Goal: Task Accomplishment & Management: Use online tool/utility

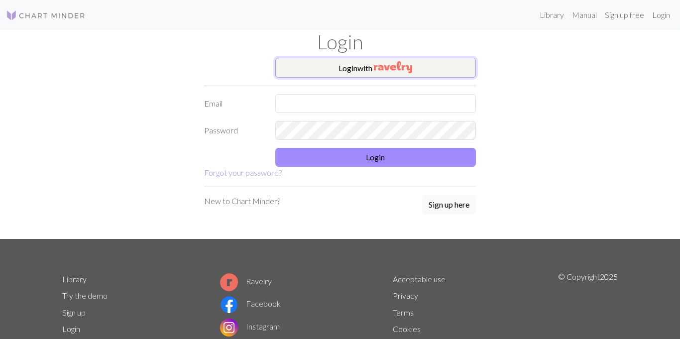
click at [417, 66] on button "Login with" at bounding box center [375, 68] width 201 height 20
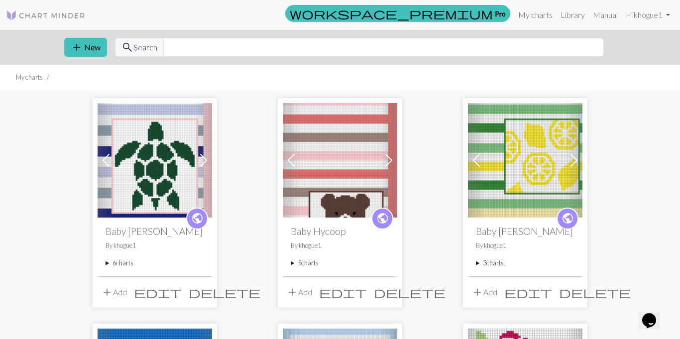
click at [204, 159] on span at bounding box center [204, 160] width 16 height 16
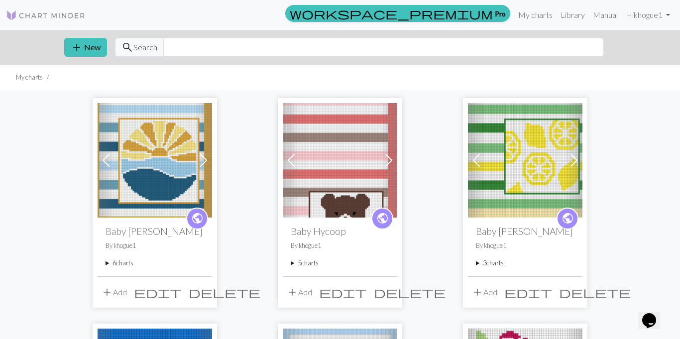
click at [204, 159] on span at bounding box center [204, 160] width 16 height 16
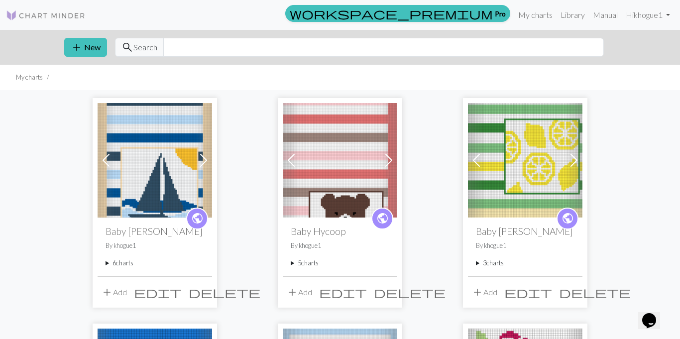
click at [204, 159] on span at bounding box center [204, 160] width 16 height 16
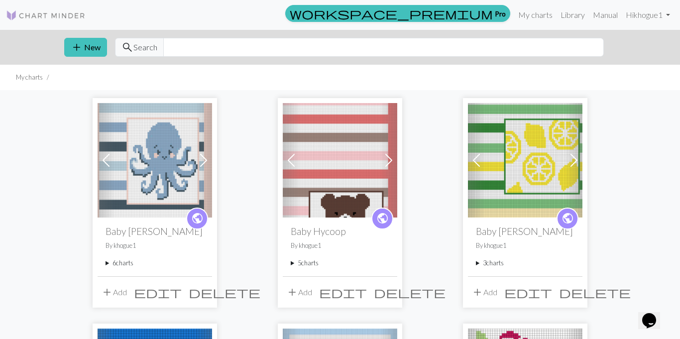
click at [204, 159] on span at bounding box center [204, 160] width 16 height 16
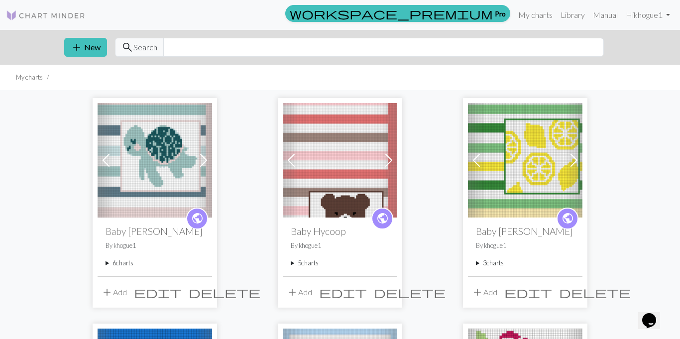
click at [204, 159] on span at bounding box center [204, 160] width 16 height 16
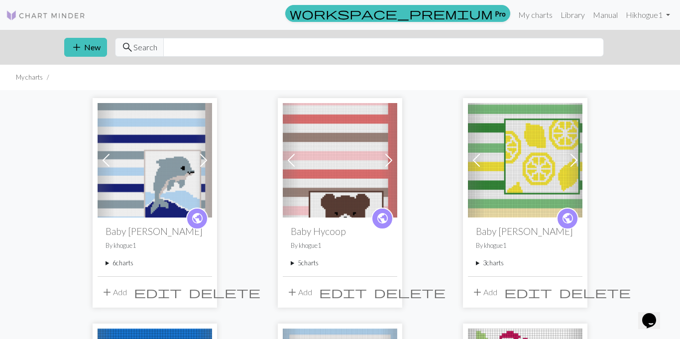
click at [109, 262] on summary "6 charts" at bounding box center [155, 263] width 99 height 9
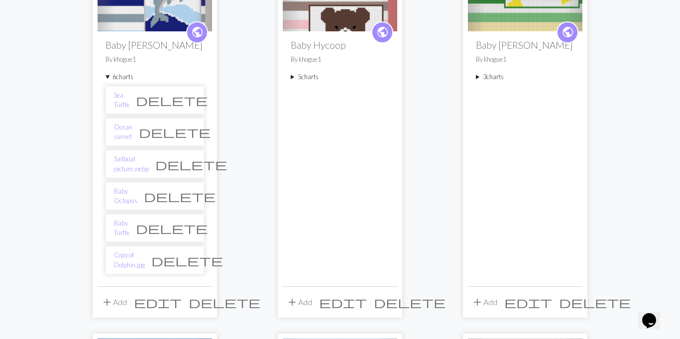
scroll to position [187, 0]
click at [130, 259] on link "Copy of Dolphin.jpg" at bounding box center [129, 259] width 31 height 19
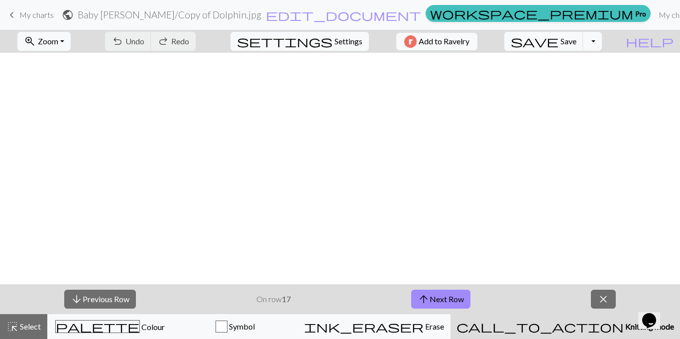
scroll to position [740, 0]
click at [71, 41] on button "zoom_in Zoom Zoom" at bounding box center [43, 41] width 53 height 19
click at [67, 64] on button "Fit all" at bounding box center [57, 63] width 79 height 16
click at [430, 301] on button "arrow_upward Next Row" at bounding box center [440, 299] width 59 height 19
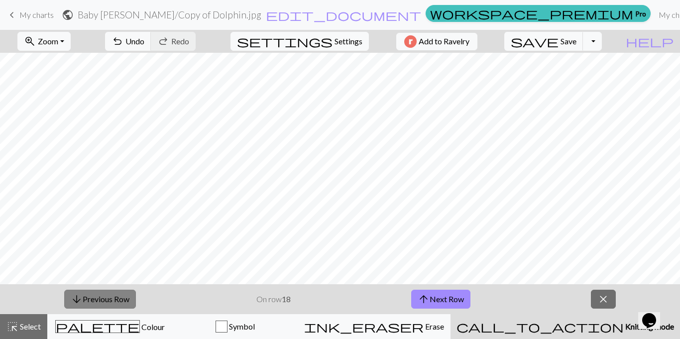
click at [99, 299] on button "arrow_downward Previous Row" at bounding box center [100, 299] width 72 height 19
click at [451, 300] on button "arrow_upward Next Row" at bounding box center [440, 299] width 59 height 19
